Goal: Task Accomplishment & Management: Manage account settings

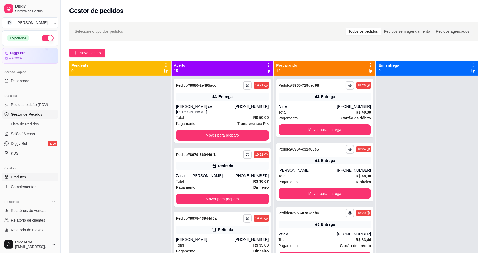
click at [19, 179] on span "Produtos" at bounding box center [18, 176] width 15 height 5
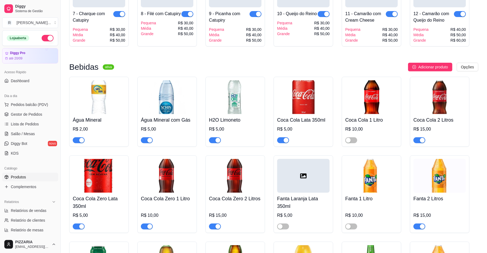
scroll to position [1578, 0]
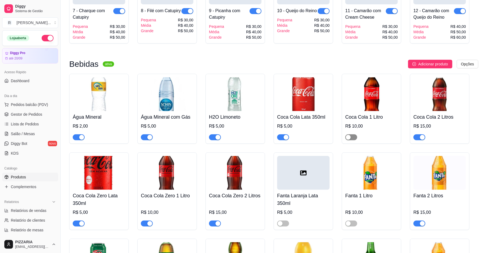
click at [348, 140] on div "button" at bounding box center [348, 137] width 5 height 5
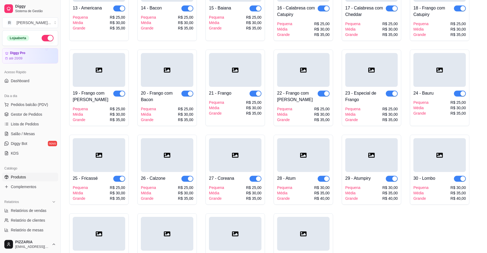
scroll to position [942, 0]
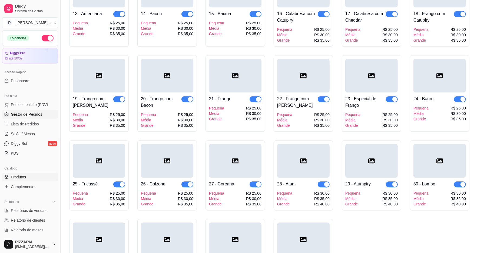
click at [9, 115] on link "Gestor de Pedidos" at bounding box center [30, 114] width 56 height 9
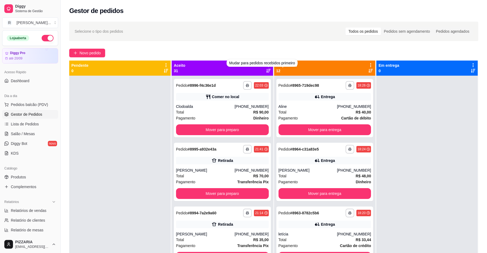
click at [265, 47] on div "**********" at bounding box center [274, 169] width 427 height 302
click at [266, 64] on icon at bounding box center [268, 65] width 5 height 5
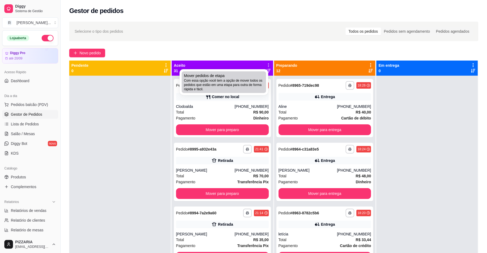
click at [246, 79] on span "Com essa opção você tem a opção de mover todos os pedidos que estão em uma etap…" at bounding box center [224, 84] width 80 height 13
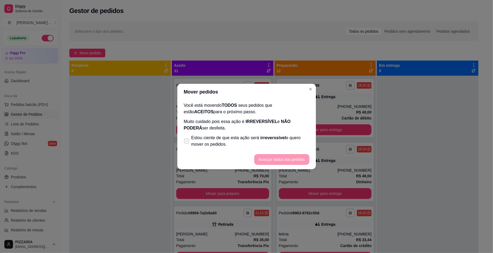
click at [210, 135] on span "Estou ciente de que esta ação será irreverssível e quero mover os pedidos." at bounding box center [250, 141] width 118 height 13
click at [187, 142] on input "Estou ciente de que esta ação será irreverssível e quero mover os pedidos." at bounding box center [185, 144] width 4 height 4
checkbox input "true"
click at [271, 161] on button "Avançar status dos pedidos" at bounding box center [281, 159] width 55 height 11
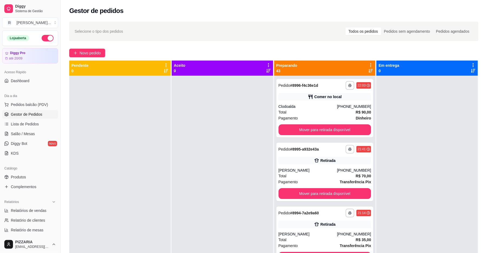
click at [370, 63] on icon at bounding box center [370, 65] width 1 height 4
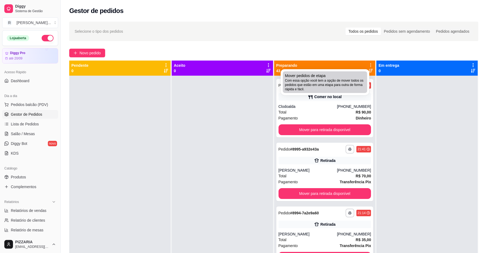
click at [354, 76] on div "Mover pedidos de etapa Com essa opção você tem a opção de mover todos os pedido…" at bounding box center [325, 82] width 80 height 18
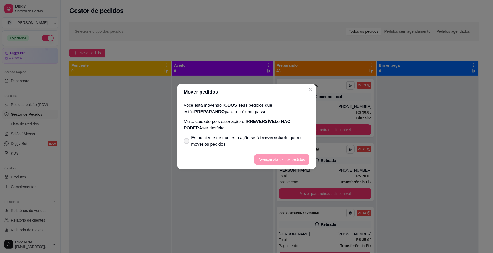
click at [290, 140] on span "Estou ciente de que esta ação será irreverssível e quero mover os pedidos." at bounding box center [250, 141] width 118 height 13
click at [187, 142] on input "Estou ciente de que esta ação será irreverssível e quero mover os pedidos." at bounding box center [185, 144] width 4 height 4
checkbox input "true"
click at [287, 155] on button "Avançar status dos pedidos" at bounding box center [281, 159] width 55 height 11
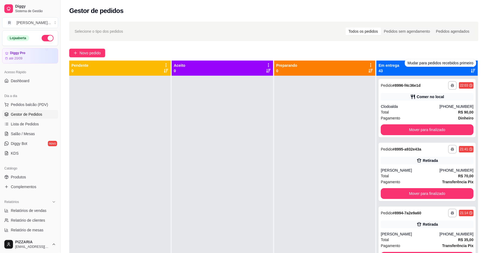
click at [470, 57] on div "Novo pedido" at bounding box center [273, 53] width 409 height 9
click at [471, 63] on icon at bounding box center [473, 65] width 5 height 5
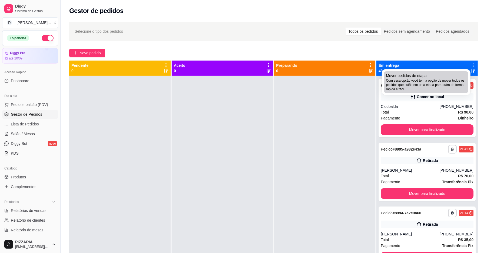
click at [423, 84] on span "Com essa opção você tem a opção de mover todos os pedidos que estão em uma etap…" at bounding box center [426, 84] width 80 height 13
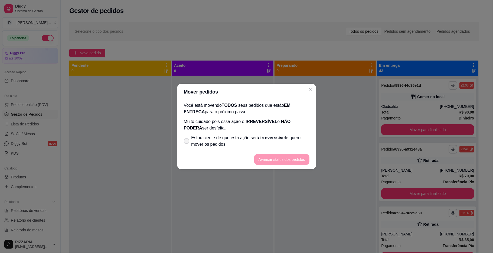
click at [289, 142] on span "Estou ciente de que esta ação será irreverssível e quero mover os pedidos." at bounding box center [250, 141] width 118 height 13
click at [187, 142] on input "Estou ciente de que esta ação será irreverssível e quero mover os pedidos." at bounding box center [185, 144] width 4 height 4
checkbox input "true"
click at [278, 161] on button "Avançar status dos pedidos" at bounding box center [282, 159] width 54 height 11
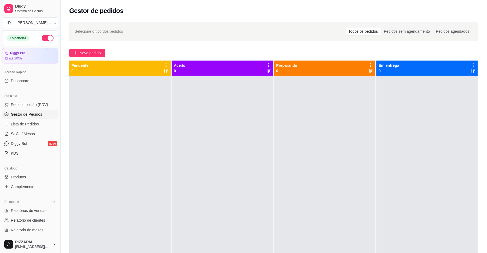
click at [42, 38] on button "button" at bounding box center [48, 38] width 12 height 6
